Goal: Task Accomplishment & Management: Use online tool/utility

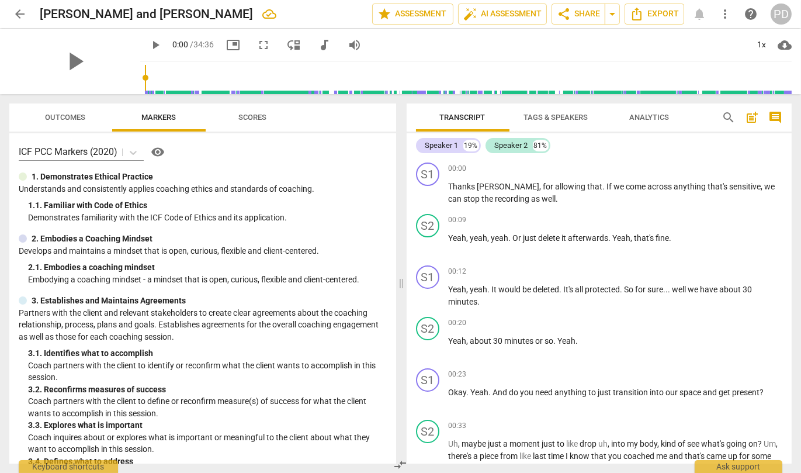
scroll to position [568, 0]
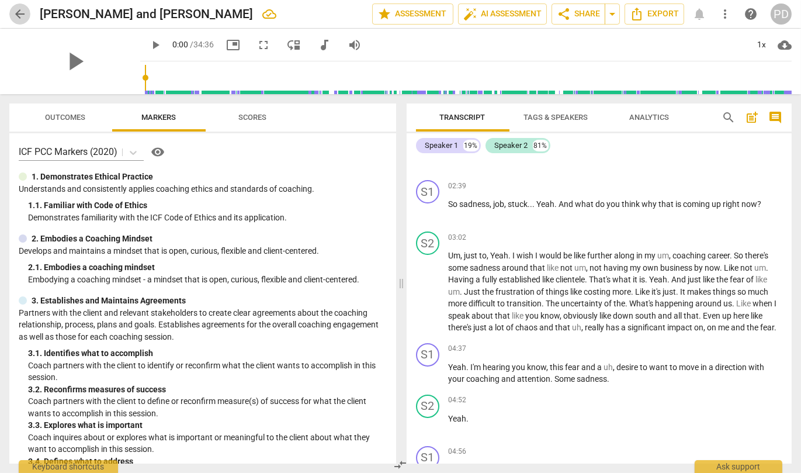
click at [16, 9] on span "arrow_back" at bounding box center [20, 14] width 14 height 14
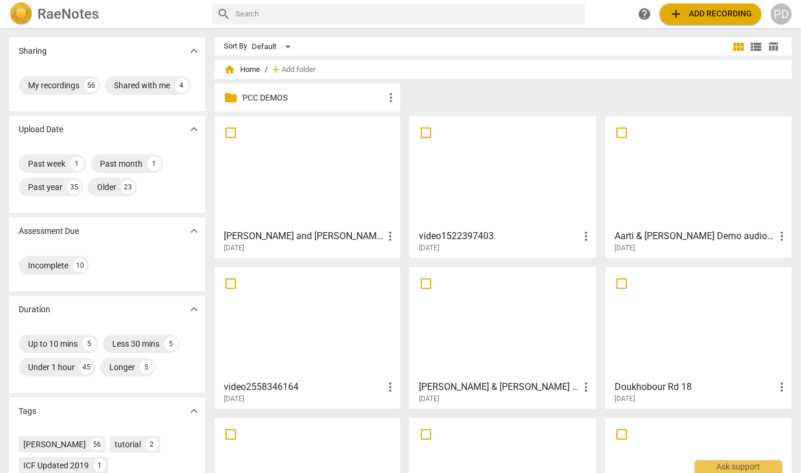
click at [741, 11] on span "add Add recording" at bounding box center [710, 14] width 83 height 14
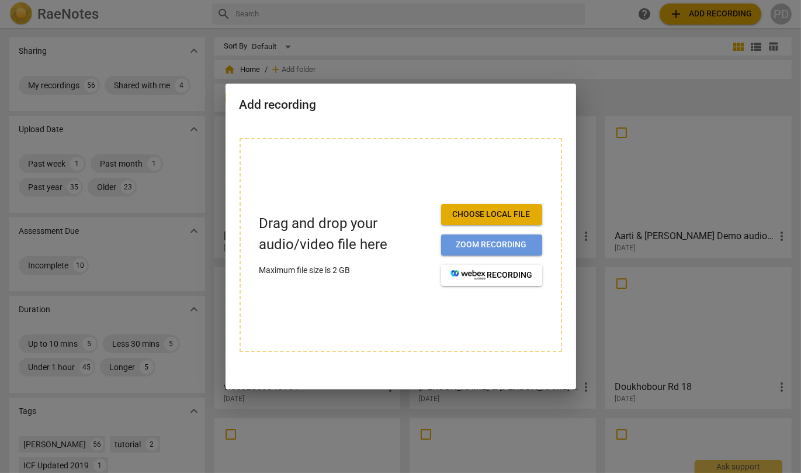
click at [460, 244] on span "Zoom recording" at bounding box center [491, 245] width 82 height 12
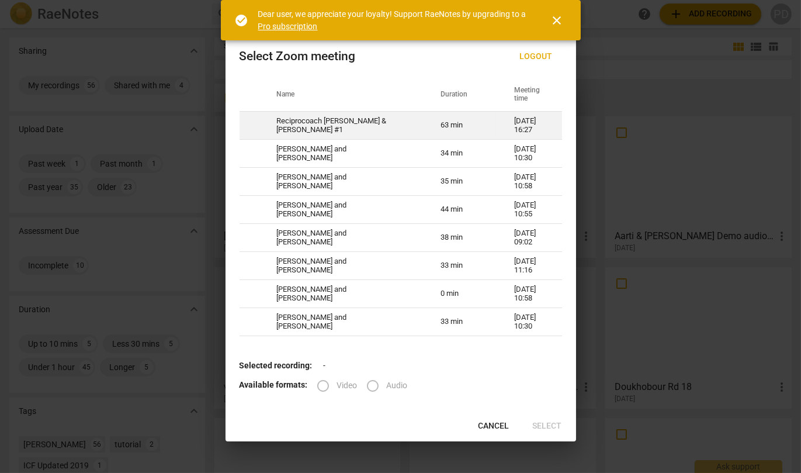
click at [426, 121] on td "63 min" at bounding box center [463, 126] width 74 height 28
radio input "true"
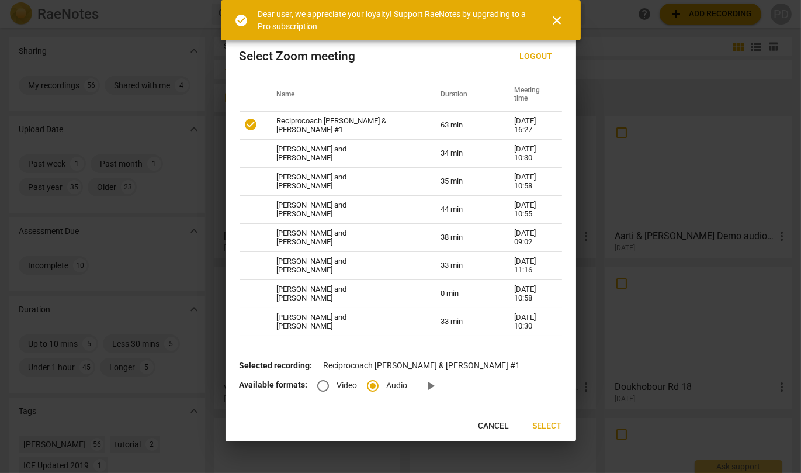
click at [320, 386] on input "Video" at bounding box center [323, 386] width 28 height 28
radio input "true"
click at [548, 426] on span "Select" at bounding box center [547, 426] width 29 height 12
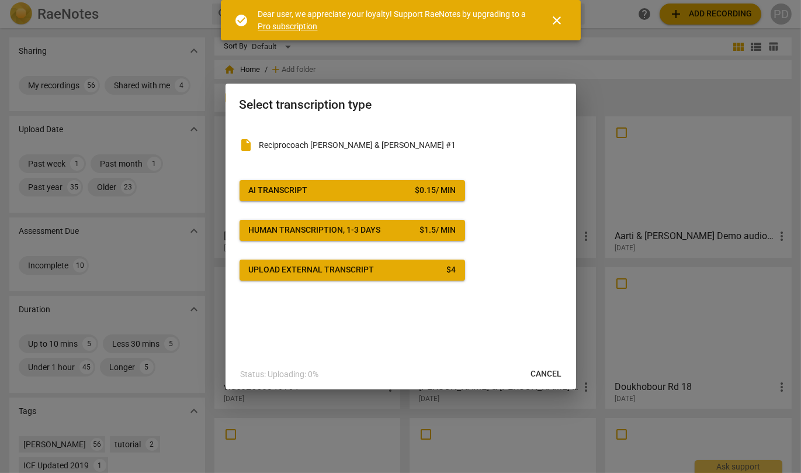
click at [387, 190] on span "AI Transcript $ 0.15 / min" at bounding box center [352, 191] width 207 height 12
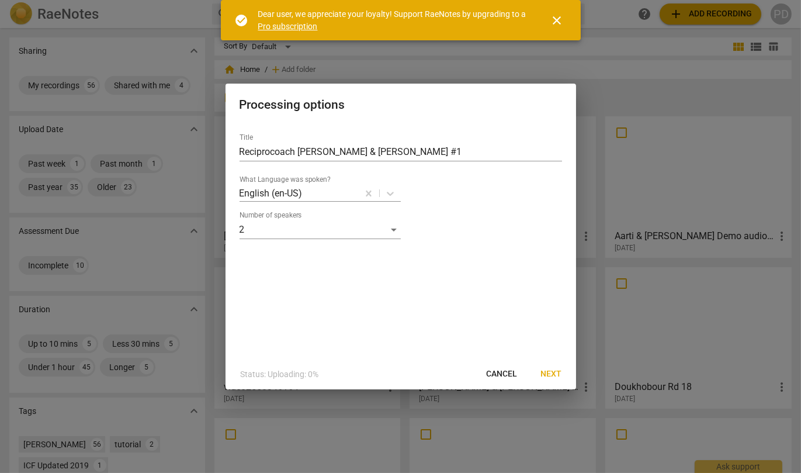
click at [552, 374] on span "Next" at bounding box center [551, 374] width 21 height 12
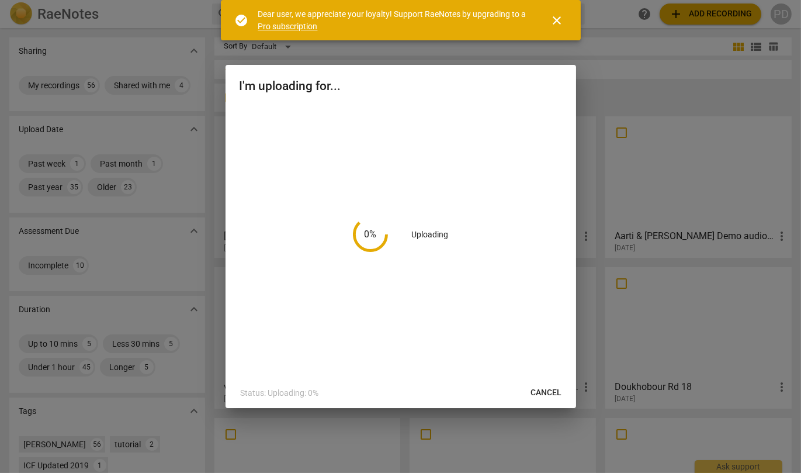
click at [556, 19] on span "close" at bounding box center [557, 20] width 14 height 14
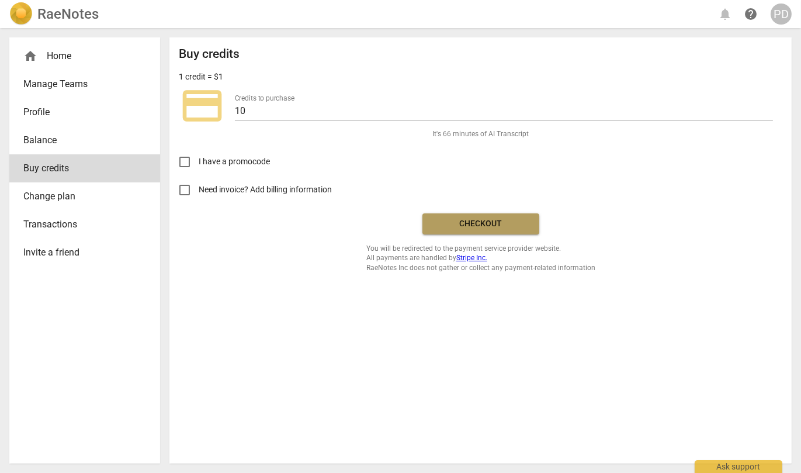
click at [447, 223] on span "Checkout" at bounding box center [481, 224] width 98 height 12
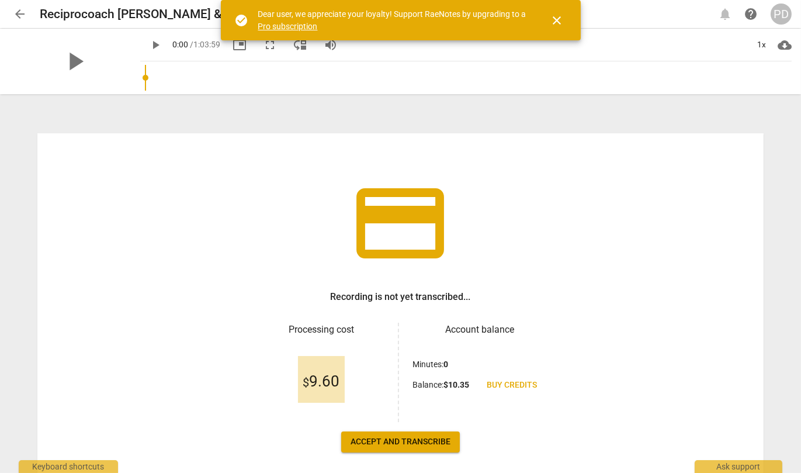
click at [370, 439] on span "Accept and transcribe" at bounding box center [400, 442] width 100 height 12
